Goal: Task Accomplishment & Management: Use online tool/utility

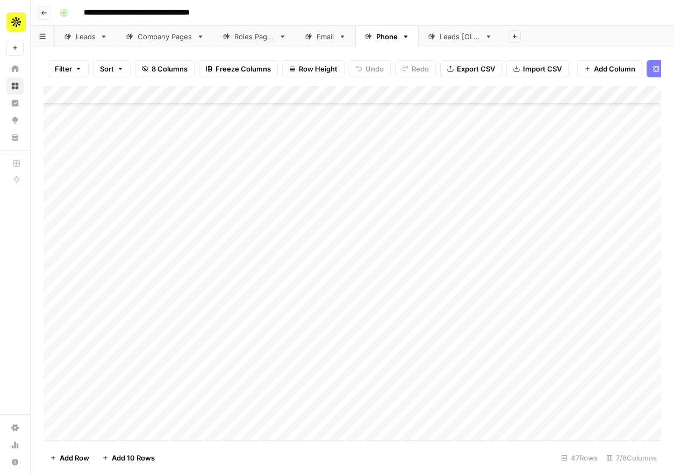
scroll to position [54, 0]
click at [280, 219] on div "Add Column" at bounding box center [353, 263] width 618 height 354
click at [280, 242] on div "Add Column" at bounding box center [353, 263] width 618 height 354
click at [290, 260] on div "Add Column" at bounding box center [353, 263] width 618 height 354
click at [296, 278] on div "Add Column" at bounding box center [353, 263] width 618 height 354
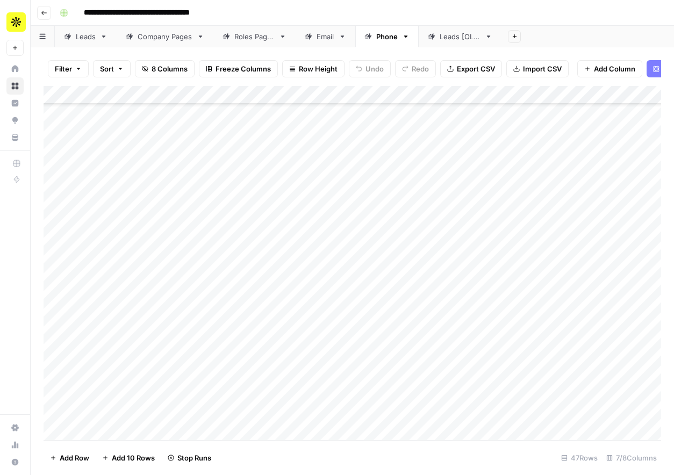
click at [294, 297] on div "Add Column" at bounding box center [353, 263] width 618 height 354
click at [294, 316] on div "Add Column" at bounding box center [353, 263] width 618 height 354
click at [293, 334] on div "Add Column" at bounding box center [353, 263] width 618 height 354
click at [293, 349] on div "Add Column" at bounding box center [353, 263] width 618 height 354
click at [293, 369] on div "Add Column" at bounding box center [353, 263] width 618 height 354
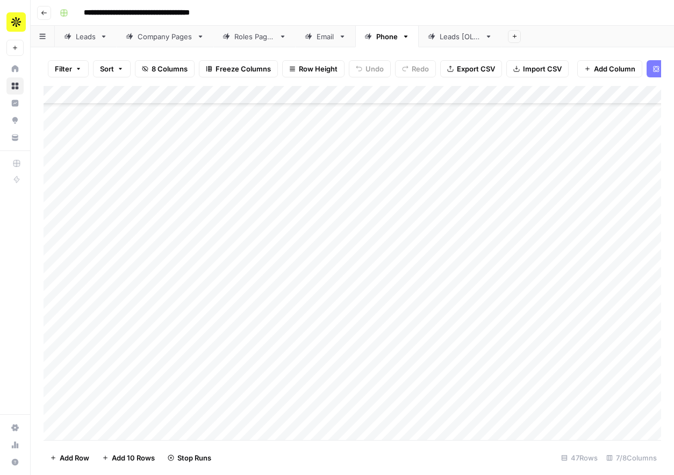
click at [294, 391] on div "Add Column" at bounding box center [353, 263] width 618 height 354
click at [294, 401] on div "Add Column" at bounding box center [353, 263] width 618 height 354
click at [294, 424] on div "Add Column" at bounding box center [353, 263] width 618 height 354
click at [307, 311] on div "Add Column" at bounding box center [353, 263] width 618 height 354
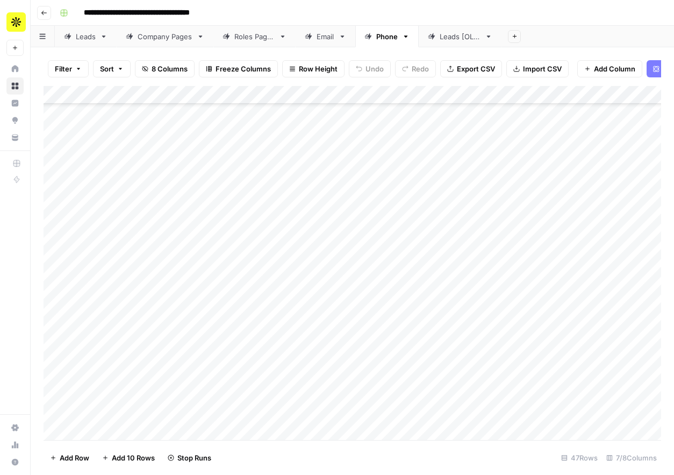
click at [304, 318] on div "Add Column" at bounding box center [353, 263] width 618 height 354
click at [300, 334] on div "Add Column" at bounding box center [353, 263] width 618 height 354
click at [296, 355] on div "Add Column" at bounding box center [353, 263] width 618 height 354
click at [296, 373] on div "Add Column" at bounding box center [353, 263] width 618 height 354
click at [296, 393] on div "Add Column" at bounding box center [353, 263] width 618 height 354
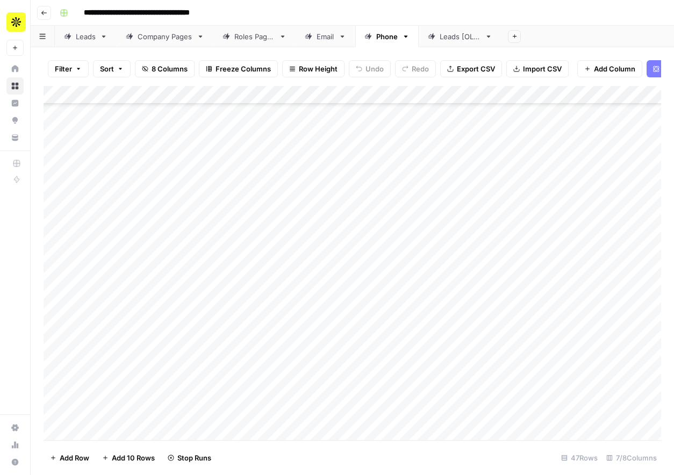
click at [294, 415] on div "Add Column" at bounding box center [353, 263] width 618 height 354
click at [294, 432] on div "Add Column" at bounding box center [353, 263] width 618 height 354
click at [303, 286] on div "Add Column" at bounding box center [353, 263] width 618 height 354
click at [301, 302] on div "Add Column" at bounding box center [353, 263] width 618 height 354
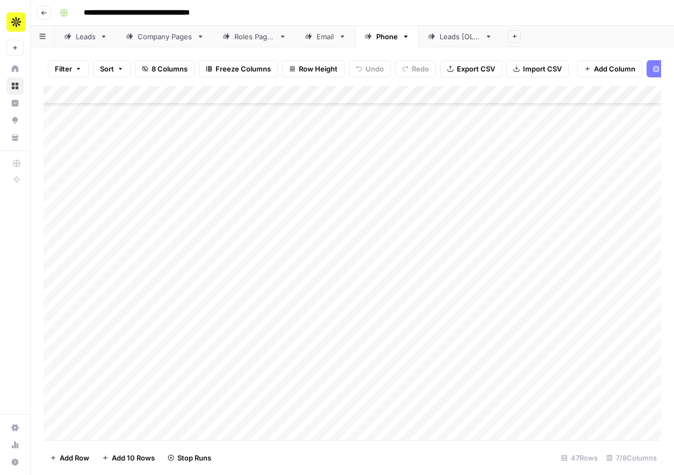
click at [299, 328] on div "Add Column" at bounding box center [353, 263] width 618 height 354
click at [299, 350] on div "Add Column" at bounding box center [353, 263] width 618 height 354
click at [298, 363] on div "Add Column" at bounding box center [353, 263] width 618 height 354
click at [298, 380] on div "Add Column" at bounding box center [353, 263] width 618 height 354
click at [298, 396] on div "Add Column" at bounding box center [353, 263] width 618 height 354
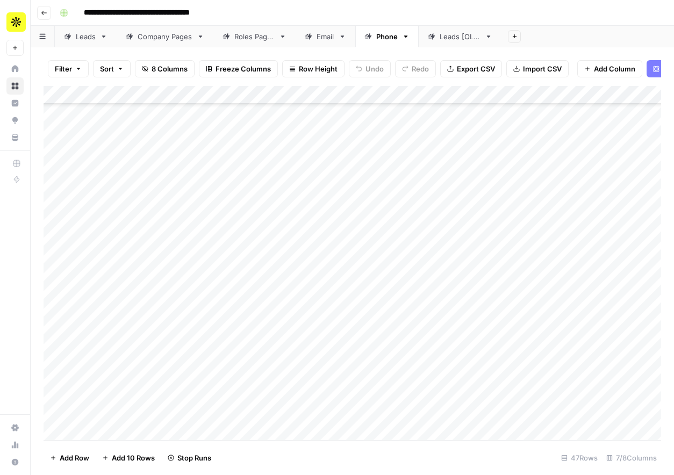
click at [298, 421] on div "Add Column" at bounding box center [353, 263] width 618 height 354
click at [298, 434] on div "Add Column" at bounding box center [353, 263] width 618 height 354
click at [293, 268] on div "Add Column" at bounding box center [353, 263] width 618 height 354
click at [293, 287] on div "Add Column" at bounding box center [353, 263] width 618 height 354
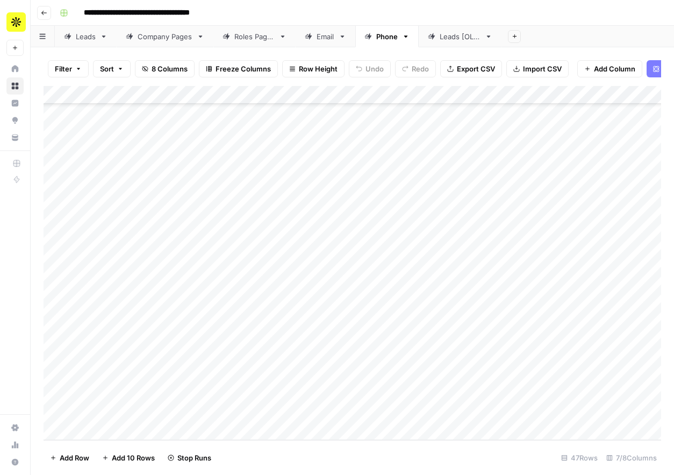
click at [293, 307] on div "Add Column" at bounding box center [353, 263] width 618 height 354
click at [293, 319] on div "Add Column" at bounding box center [353, 263] width 618 height 354
click at [294, 339] on div "Add Column" at bounding box center [353, 263] width 618 height 354
click at [294, 367] on div "Add Column" at bounding box center [353, 263] width 618 height 354
click at [294, 389] on div "Add Column" at bounding box center [353, 263] width 618 height 354
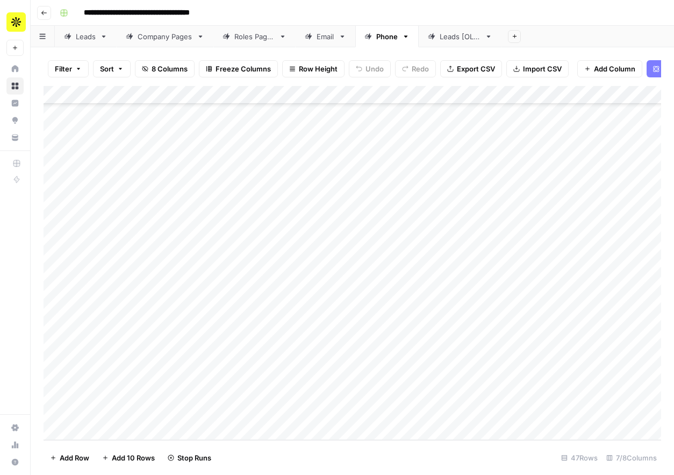
click at [301, 366] on div "Add Column" at bounding box center [353, 263] width 618 height 354
click at [299, 379] on div "Add Column" at bounding box center [353, 263] width 618 height 354
click at [300, 416] on div "Add Column" at bounding box center [353, 263] width 618 height 354
click at [329, 46] on link "Email" at bounding box center [326, 37] width 60 height 22
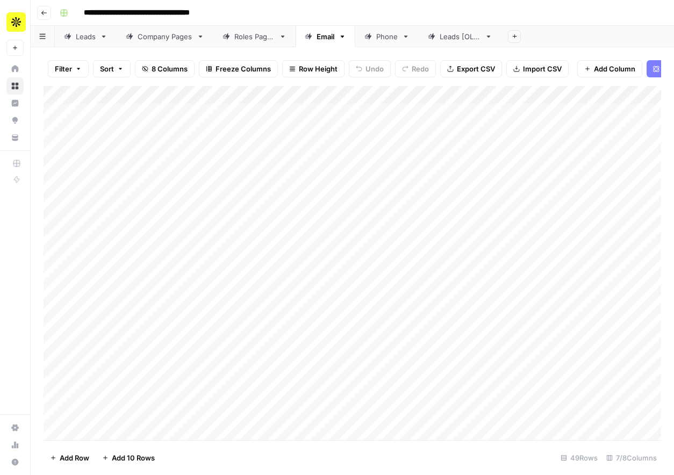
click at [267, 189] on div "Add Column" at bounding box center [353, 263] width 618 height 354
click at [265, 410] on div "Add Column" at bounding box center [353, 263] width 618 height 354
click at [239, 392] on div "Add Column" at bounding box center [353, 263] width 618 height 354
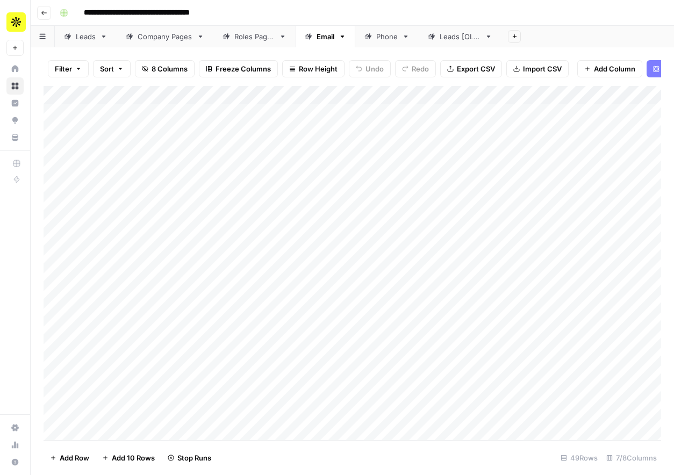
click at [257, 198] on div "Add Column" at bounding box center [353, 263] width 618 height 354
click at [264, 373] on div "Add Column" at bounding box center [353, 263] width 618 height 354
click at [237, 222] on div "Add Column" at bounding box center [353, 263] width 618 height 354
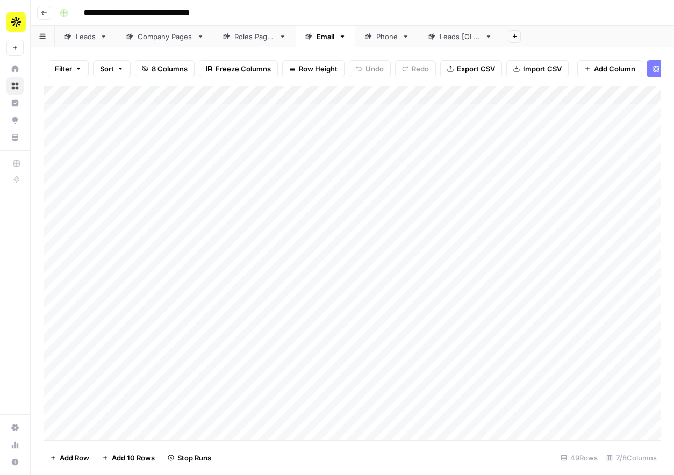
click at [236, 239] on div "Add Column" at bounding box center [353, 263] width 618 height 354
click at [236, 257] on div "Add Column" at bounding box center [353, 263] width 618 height 354
click at [237, 278] on div "Add Column" at bounding box center [353, 263] width 618 height 354
click at [237, 295] on div "Add Column" at bounding box center [353, 263] width 618 height 354
click at [237, 317] on div "Add Column" at bounding box center [353, 263] width 618 height 354
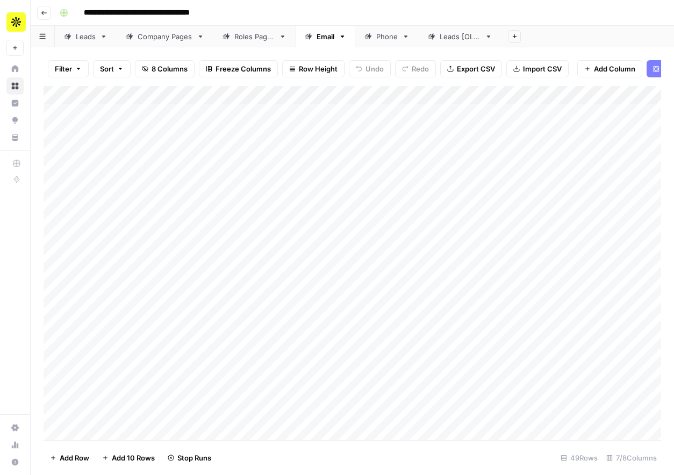
click at [237, 328] on div "Add Column" at bounding box center [353, 263] width 618 height 354
click at [238, 347] on div "Add Column" at bounding box center [353, 263] width 618 height 354
click at [238, 369] on div "Add Column" at bounding box center [353, 263] width 618 height 354
click at [238, 382] on div "Add Column" at bounding box center [353, 263] width 618 height 354
click at [238, 407] on div "Add Column" at bounding box center [353, 263] width 618 height 354
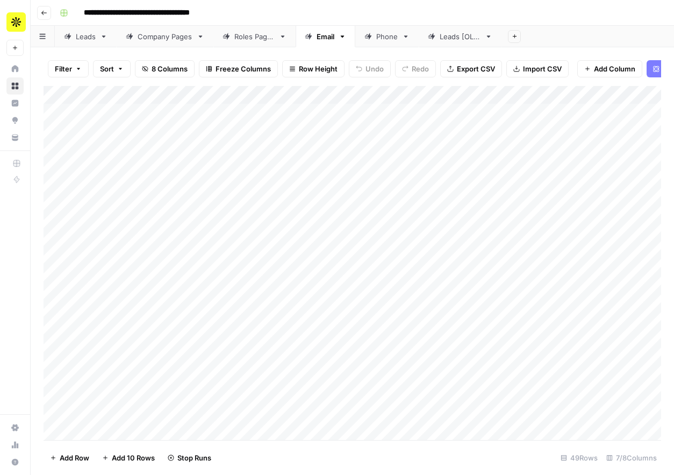
click at [238, 419] on div "Add Column" at bounding box center [353, 263] width 618 height 354
click at [237, 266] on div "Add Column" at bounding box center [353, 263] width 618 height 354
click at [234, 285] on div "Add Column" at bounding box center [353, 263] width 618 height 354
click at [234, 295] on div "Add Column" at bounding box center [353, 263] width 618 height 354
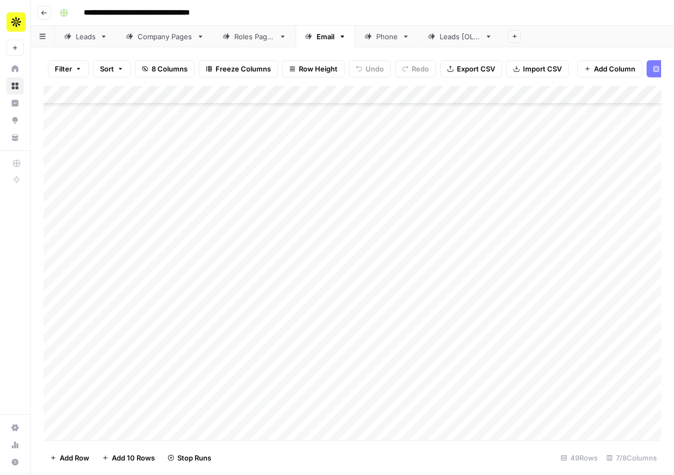
click at [234, 312] on div "Add Column" at bounding box center [353, 263] width 618 height 354
click at [234, 336] on div "Add Column" at bounding box center [353, 263] width 618 height 354
click at [234, 359] on div "Add Column" at bounding box center [353, 263] width 618 height 354
click at [234, 373] on div "Add Column" at bounding box center [353, 263] width 618 height 354
click at [234, 394] on div "Add Column" at bounding box center [353, 263] width 618 height 354
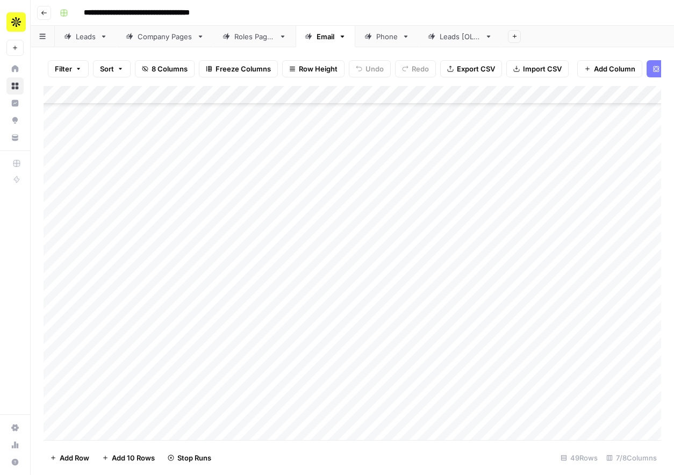
click at [233, 410] on div "Add Column" at bounding box center [353, 263] width 618 height 354
click at [233, 423] on div "Add Column" at bounding box center [353, 263] width 618 height 354
click at [241, 205] on div "Add Column" at bounding box center [353, 263] width 618 height 354
click at [239, 223] on div "Add Column" at bounding box center [353, 263] width 618 height 354
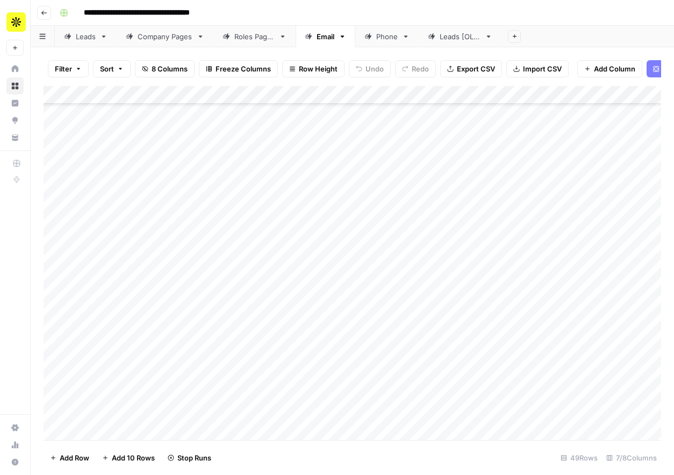
click at [239, 240] on div "Add Column" at bounding box center [353, 263] width 618 height 354
click at [239, 256] on div "Add Column" at bounding box center [353, 263] width 618 height 354
click at [239, 285] on div "Add Column" at bounding box center [353, 263] width 618 height 354
click at [239, 299] on div "Add Column" at bounding box center [353, 263] width 618 height 354
click at [239, 311] on div "Add Column" at bounding box center [353, 263] width 618 height 354
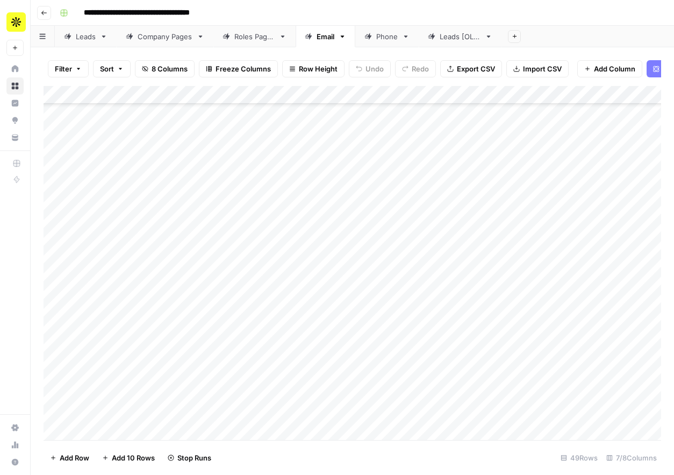
click at [238, 333] on div "Add Column" at bounding box center [353, 263] width 618 height 354
click at [237, 350] on div "Add Column" at bounding box center [353, 263] width 618 height 354
click at [237, 376] on div "Add Column" at bounding box center [353, 263] width 618 height 354
click at [238, 390] on div "Add Column" at bounding box center [353, 263] width 618 height 354
click at [238, 409] on div "Add Column" at bounding box center [353, 263] width 618 height 354
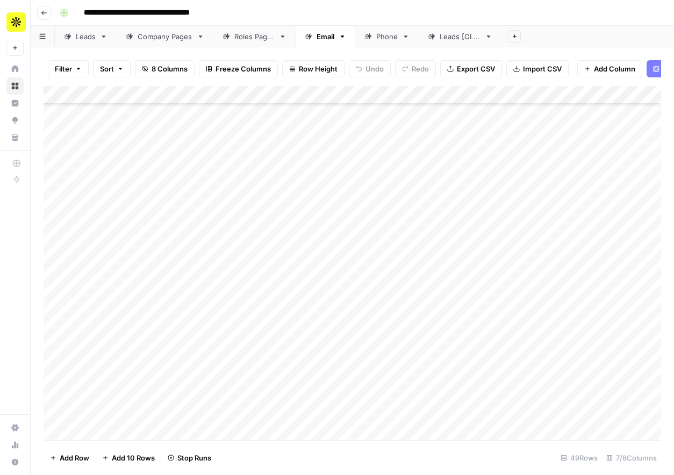
click at [240, 428] on div "Add Column" at bounding box center [353, 263] width 618 height 354
click at [236, 282] on div "Add Column" at bounding box center [353, 263] width 618 height 354
click at [232, 308] on div "Add Column" at bounding box center [353, 263] width 618 height 354
click at [233, 322] on div "Add Column" at bounding box center [353, 263] width 618 height 354
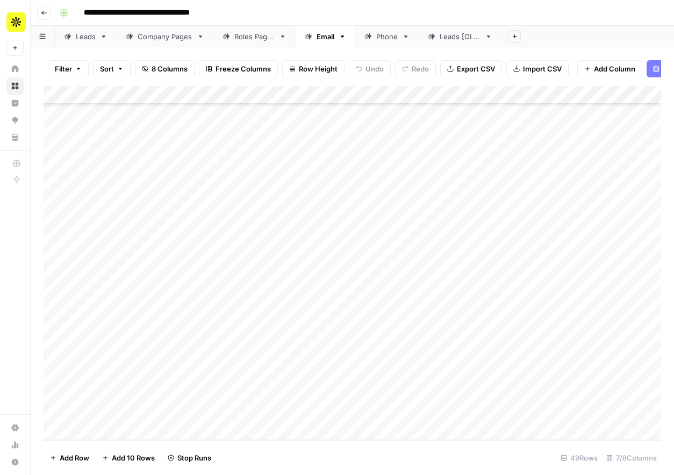
click at [234, 339] on div "Add Column" at bounding box center [353, 263] width 618 height 354
click at [236, 358] on div "Add Column" at bounding box center [353, 263] width 618 height 354
